Goal: Task Accomplishment & Management: Manage account settings

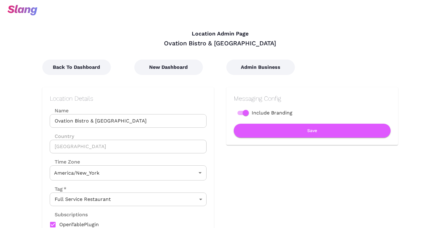
type input "Eastern Time"
click at [159, 59] on div "New Dashboard" at bounding box center [168, 61] width 92 height 28
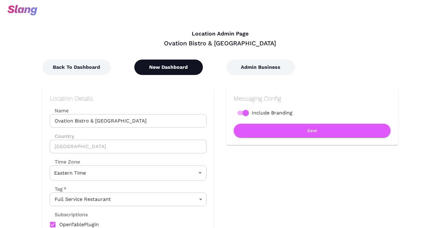
click at [159, 62] on button "New Dashboard" at bounding box center [168, 67] width 69 height 15
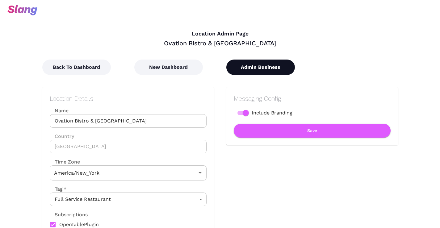
click at [241, 61] on button "Admin Business" at bounding box center [260, 67] width 69 height 15
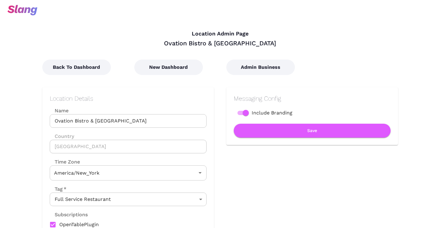
type input "Eastern Time"
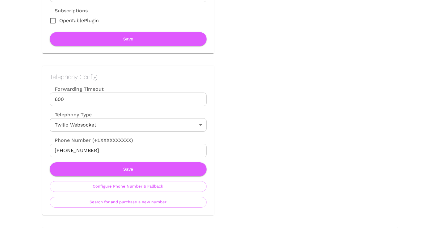
scroll to position [210, 0]
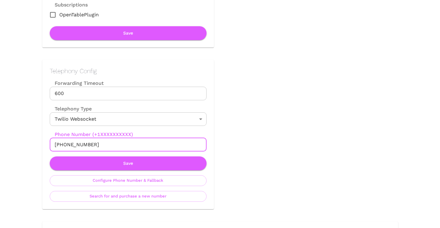
drag, startPoint x: 92, startPoint y: 145, endPoint x: 60, endPoint y: 144, distance: 32.1
click at [60, 144] on input "+12076871161" at bounding box center [128, 145] width 157 height 14
